Goal: Task Accomplishment & Management: Manage account settings

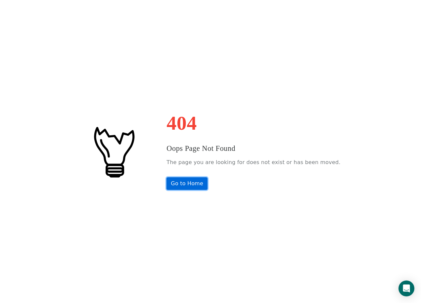
click at [204, 180] on link "Go to Home" at bounding box center [187, 184] width 41 height 13
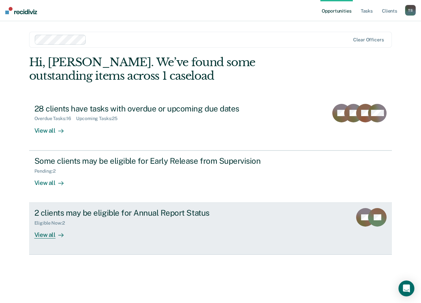
click at [175, 215] on div "2 clients may be eligible for Annual Report Status" at bounding box center [150, 213] width 233 height 10
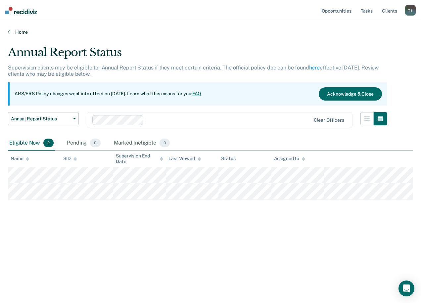
click at [19, 31] on link "Home" at bounding box center [210, 32] width 405 height 6
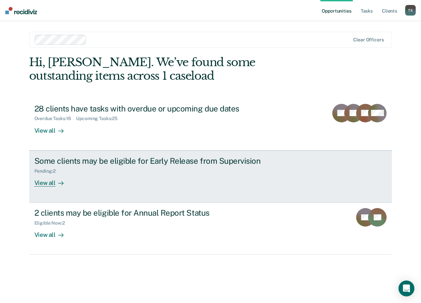
click at [86, 165] on div "Some clients may be eligible for Early Release from Supervision" at bounding box center [150, 161] width 233 height 10
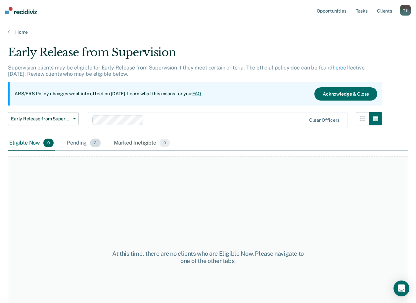
click at [79, 144] on div "Pending 2" at bounding box center [84, 143] width 36 height 15
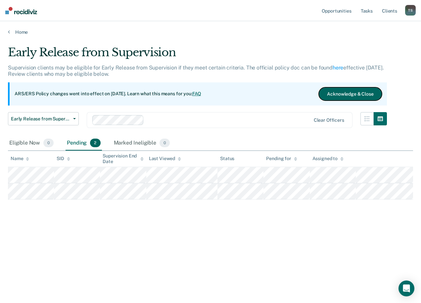
click at [337, 91] on button "Acknowledge & Close" at bounding box center [350, 93] width 63 height 13
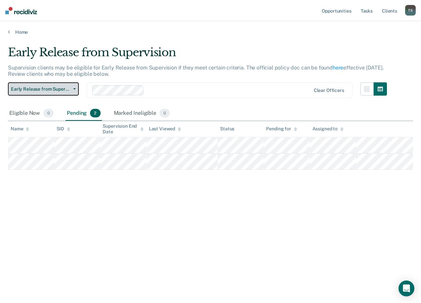
click at [74, 91] on button "Early Release from Supervision" at bounding box center [43, 88] width 71 height 13
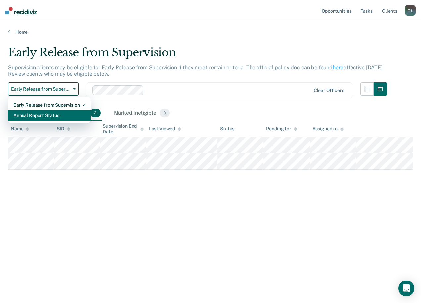
click at [52, 116] on div "Annual Report Status" at bounding box center [49, 115] width 72 height 11
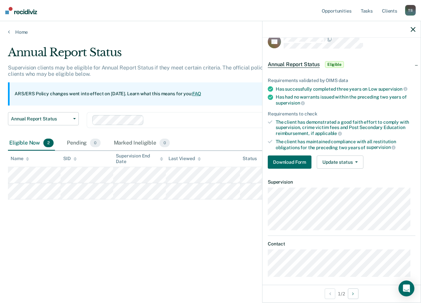
scroll to position [16, 0]
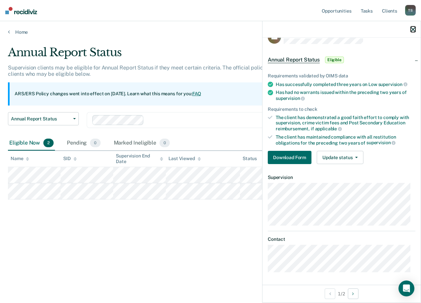
click at [411, 28] on icon "button" at bounding box center [413, 29] width 5 height 5
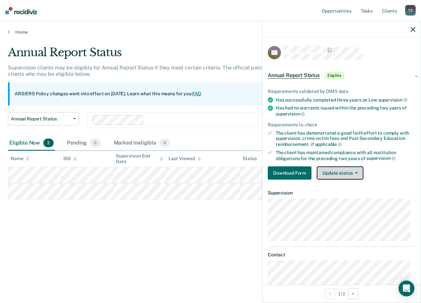
click at [346, 170] on button "Update status" at bounding box center [340, 173] width 47 height 13
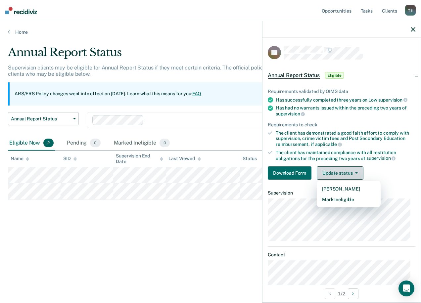
click at [346, 170] on button "Update status" at bounding box center [340, 173] width 47 height 13
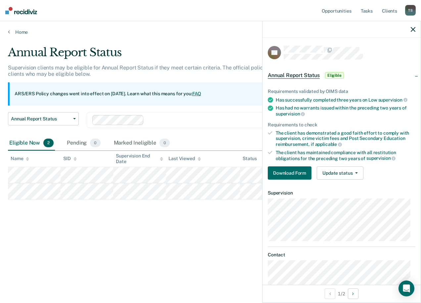
click at [233, 46] on div "Annual Report Status" at bounding box center [197, 55] width 379 height 19
click at [26, 11] on img at bounding box center [21, 10] width 32 height 7
